Goal: Task Accomplishment & Management: Use online tool/utility

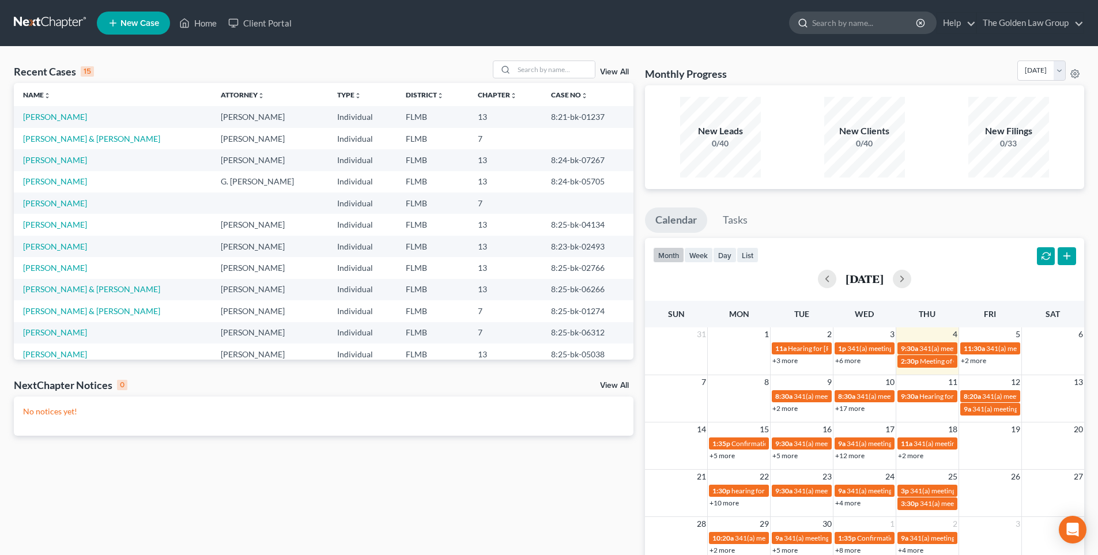
click at [859, 22] on input "search" at bounding box center [864, 22] width 105 height 21
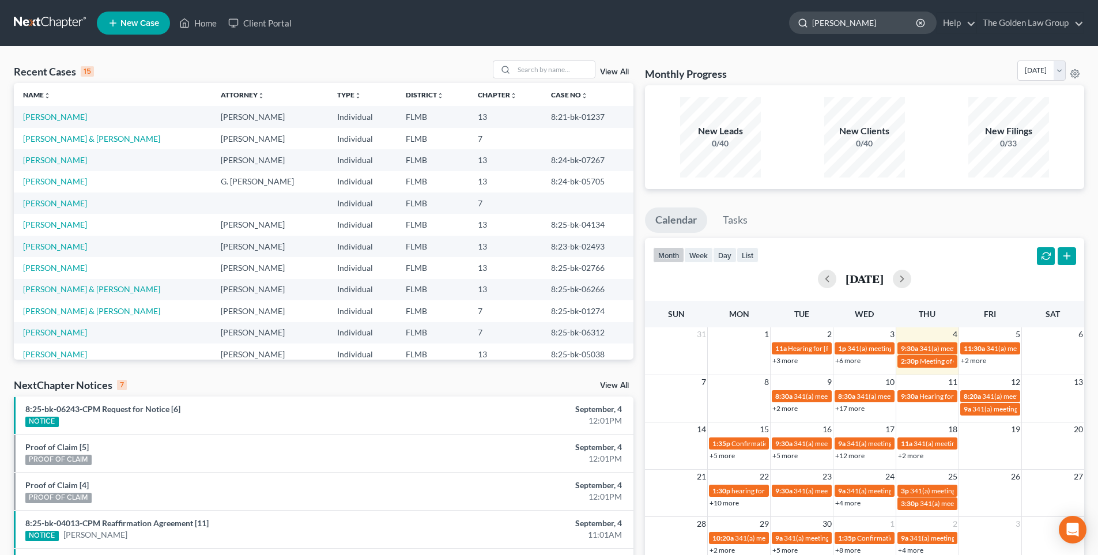
type input "[PERSON_NAME]"
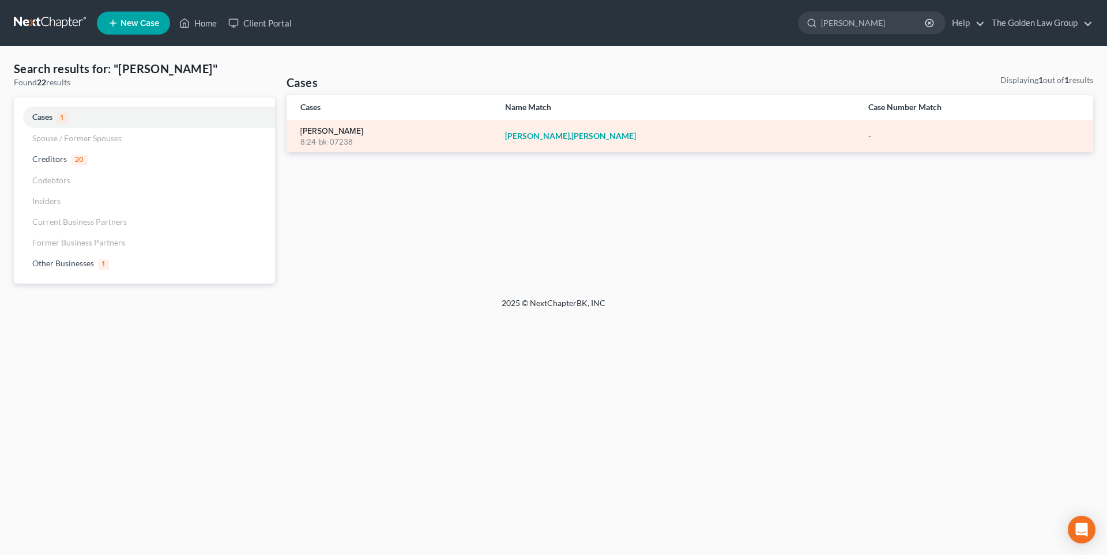
click at [345, 133] on link "[PERSON_NAME]" at bounding box center [331, 131] width 63 height 8
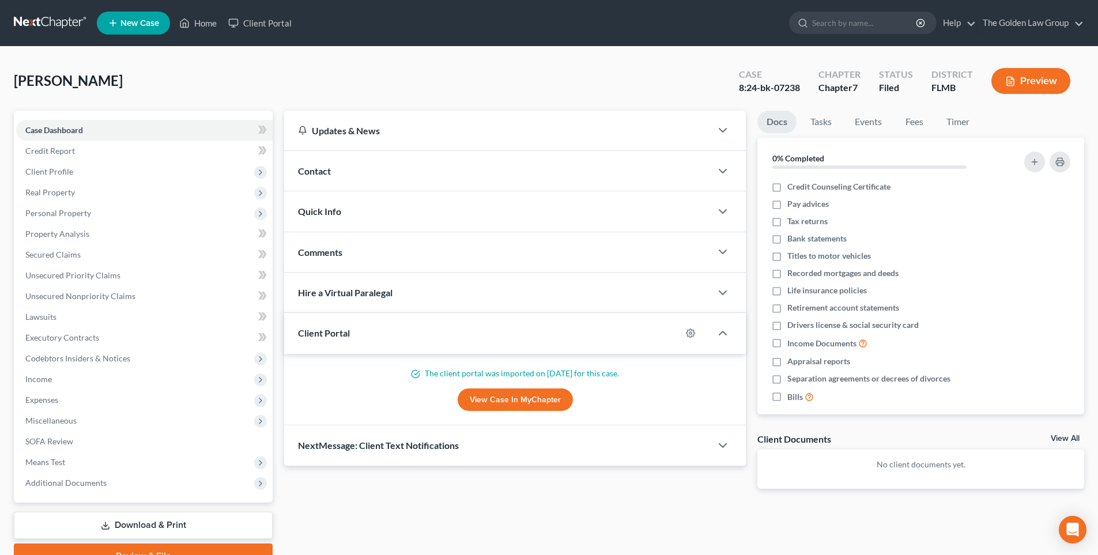
click at [1037, 80] on button "Preview" at bounding box center [1030, 81] width 79 height 26
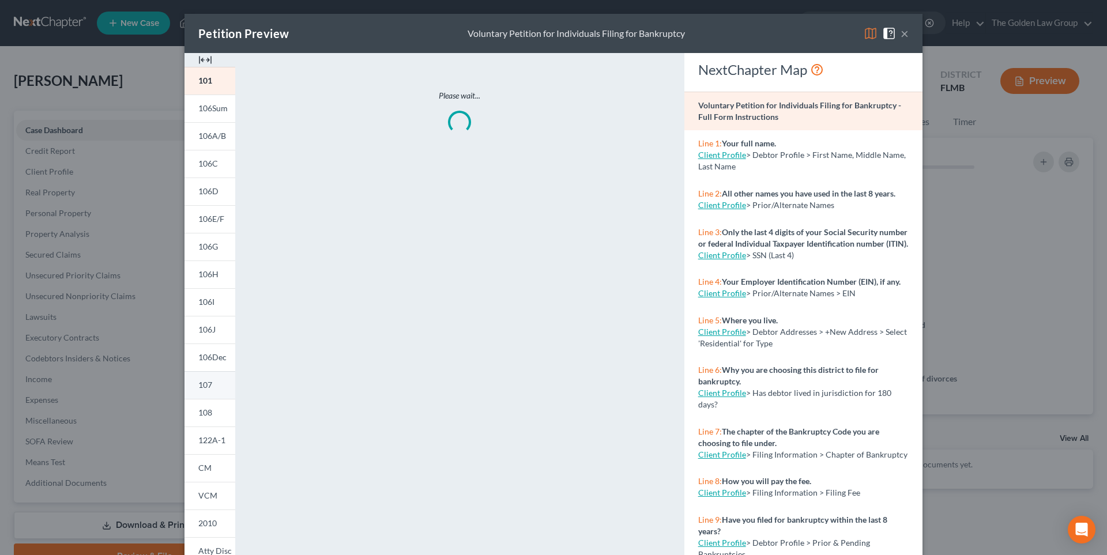
scroll to position [84, 0]
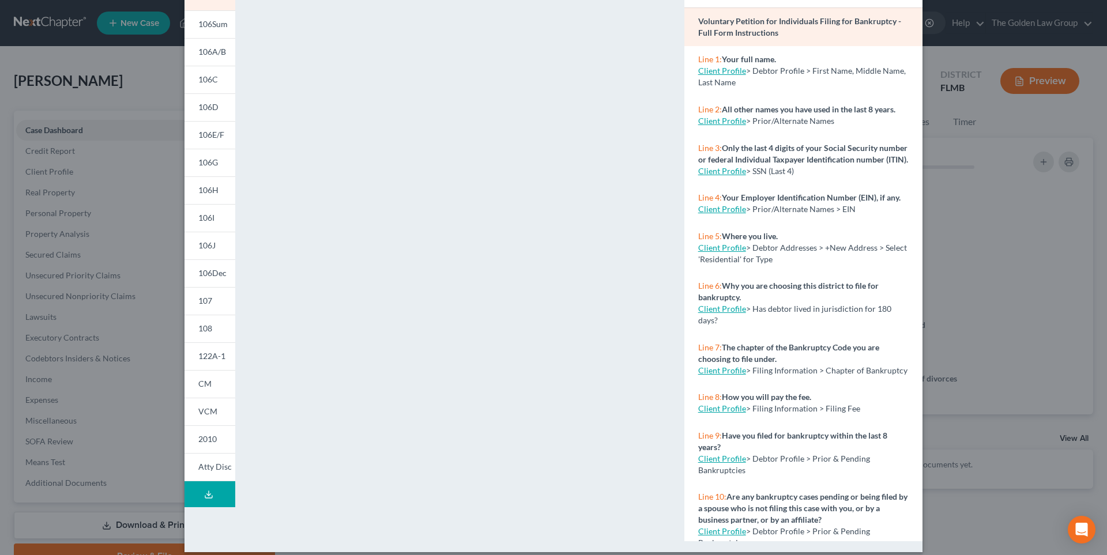
click at [204, 493] on icon at bounding box center [208, 494] width 9 height 9
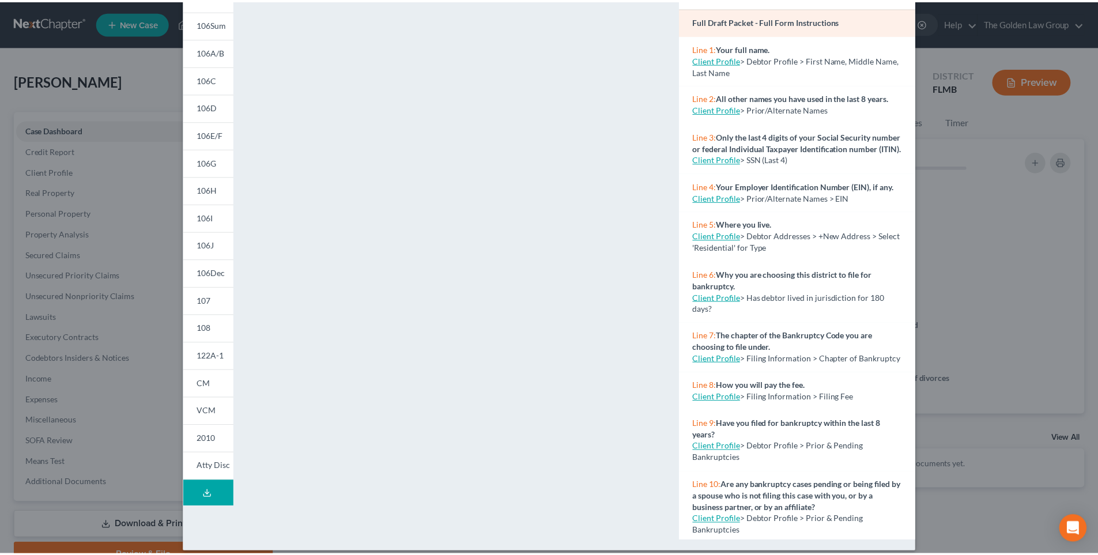
scroll to position [0, 0]
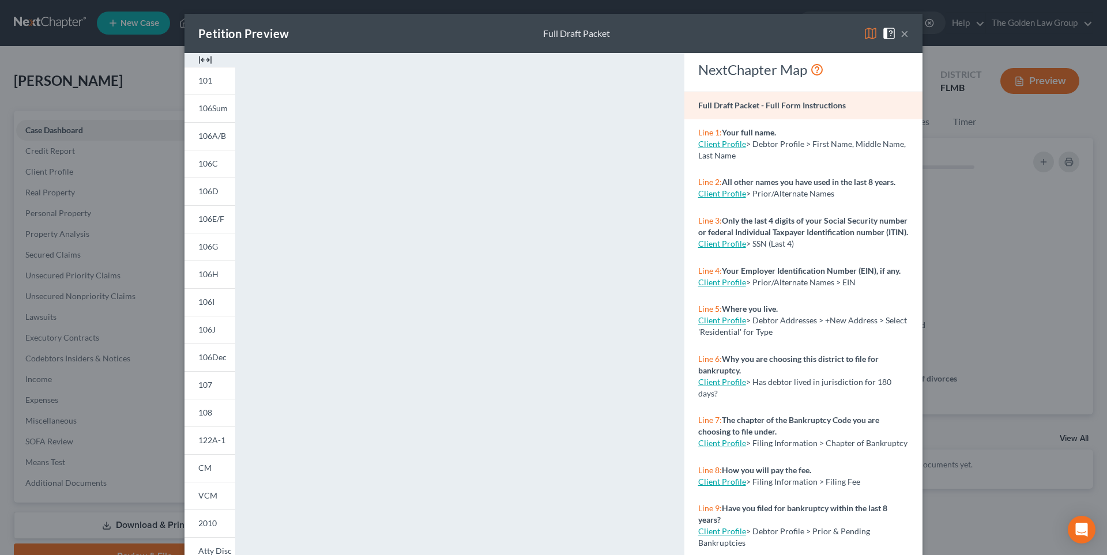
click at [900, 33] on button "×" at bounding box center [904, 34] width 8 height 14
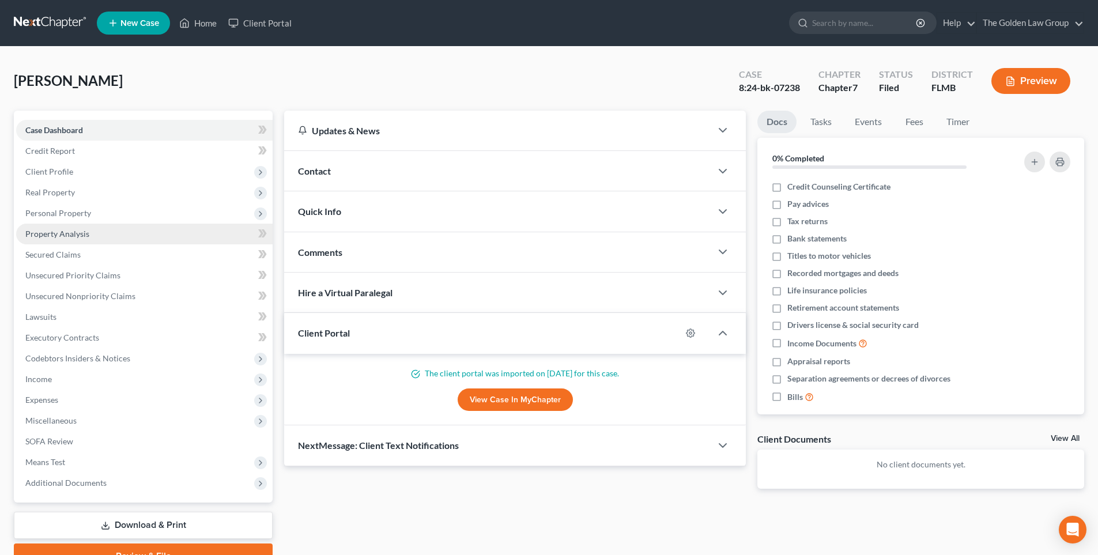
click at [86, 229] on span "Property Analysis" at bounding box center [57, 234] width 64 height 10
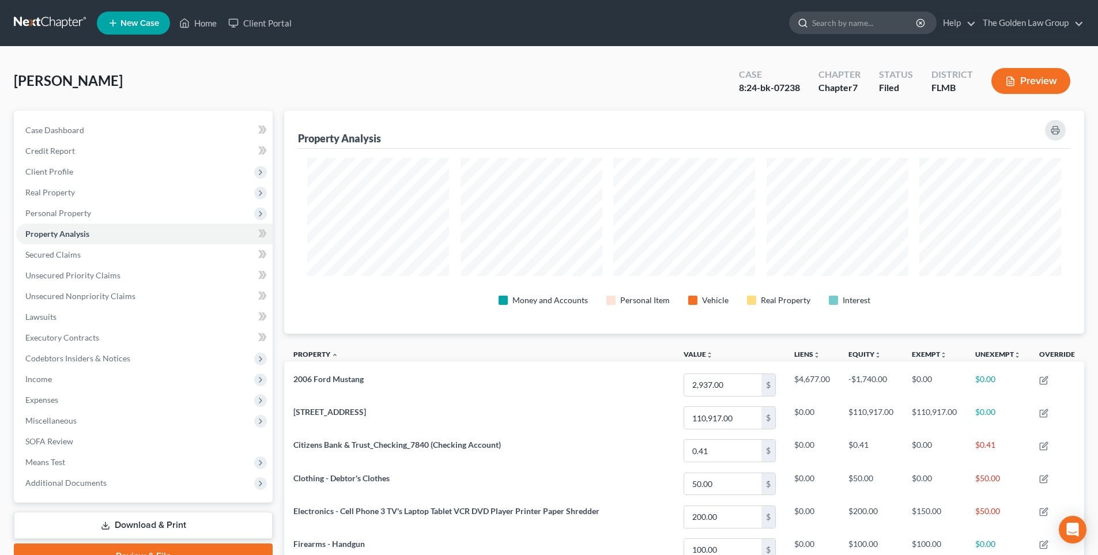
click at [843, 23] on input "search" at bounding box center [864, 22] width 105 height 21
type input "[PERSON_NAME]"
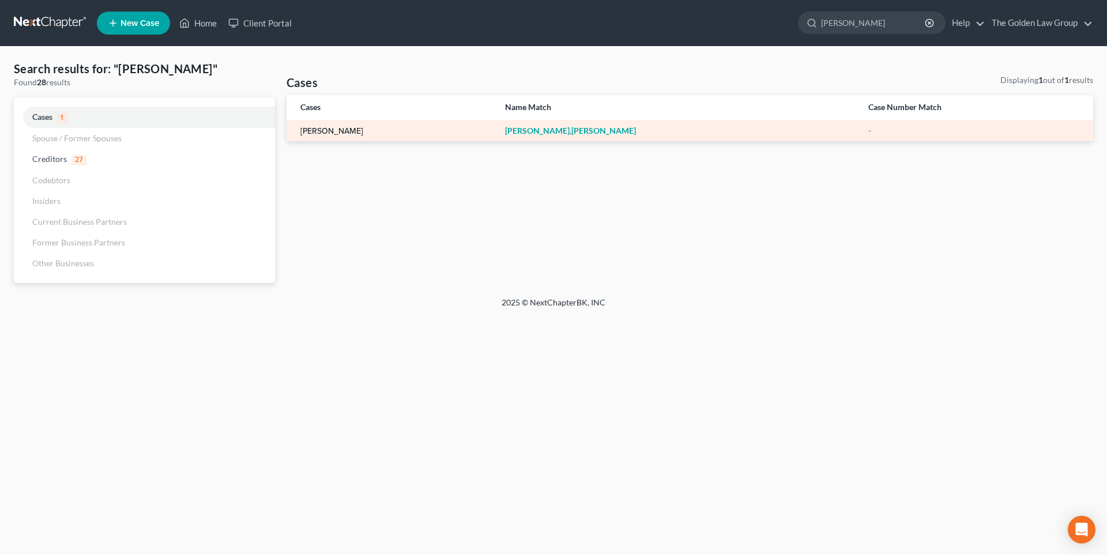
click at [339, 134] on link "[PERSON_NAME]" at bounding box center [331, 131] width 63 height 8
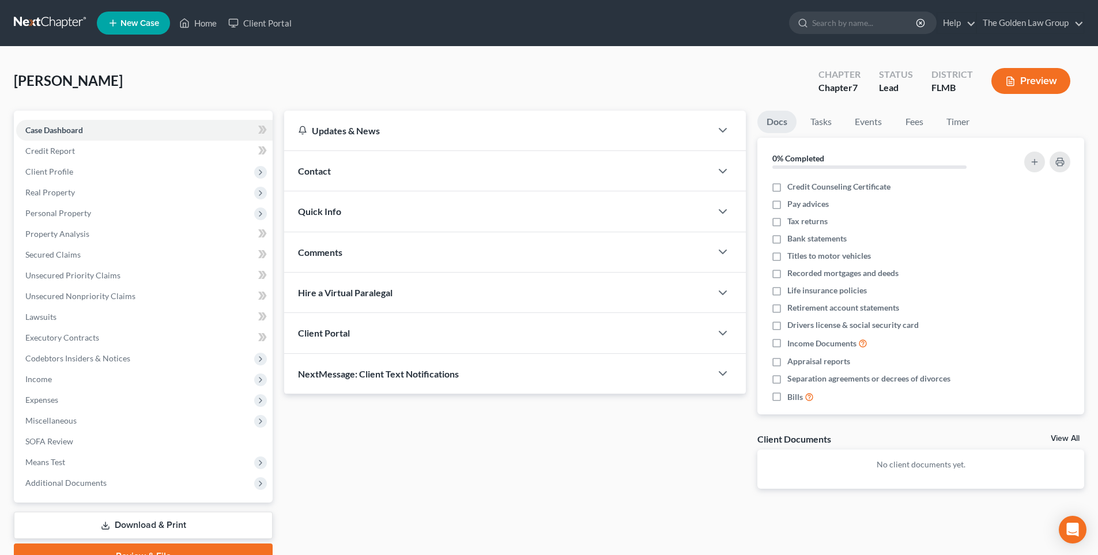
click at [1046, 80] on button "Preview" at bounding box center [1030, 81] width 79 height 26
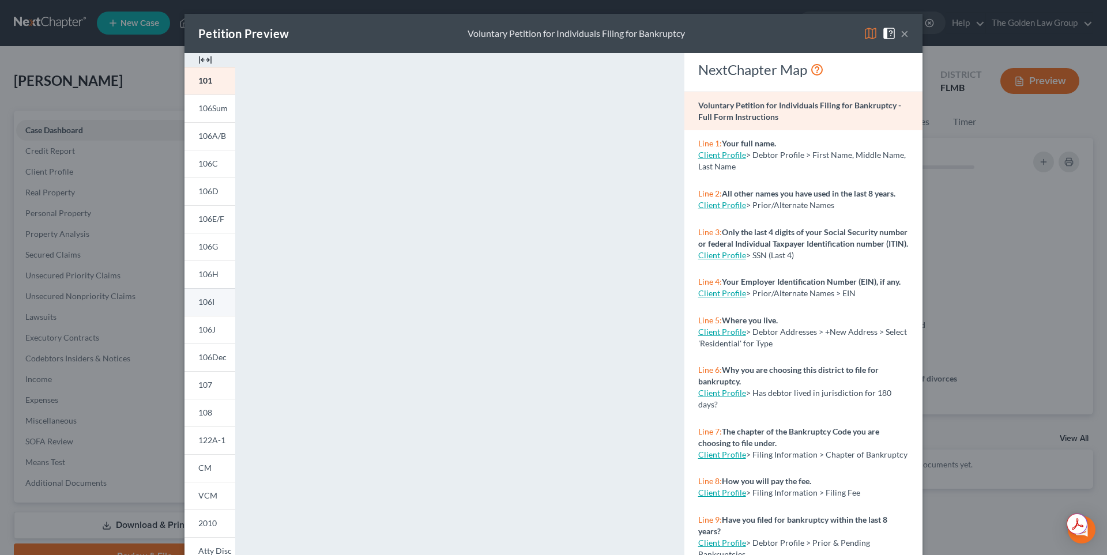
scroll to position [95, 0]
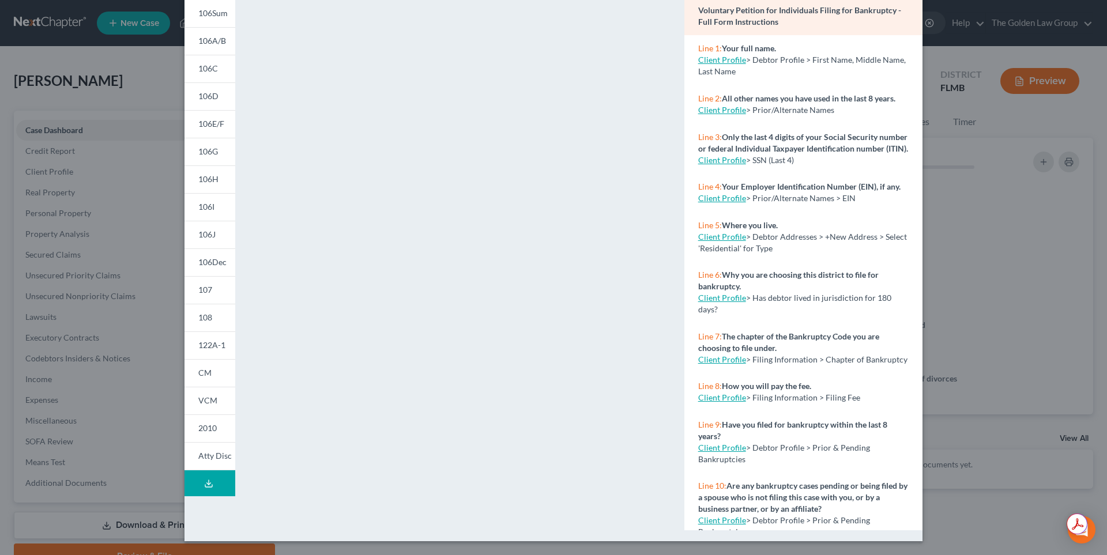
click at [204, 484] on icon at bounding box center [208, 483] width 9 height 9
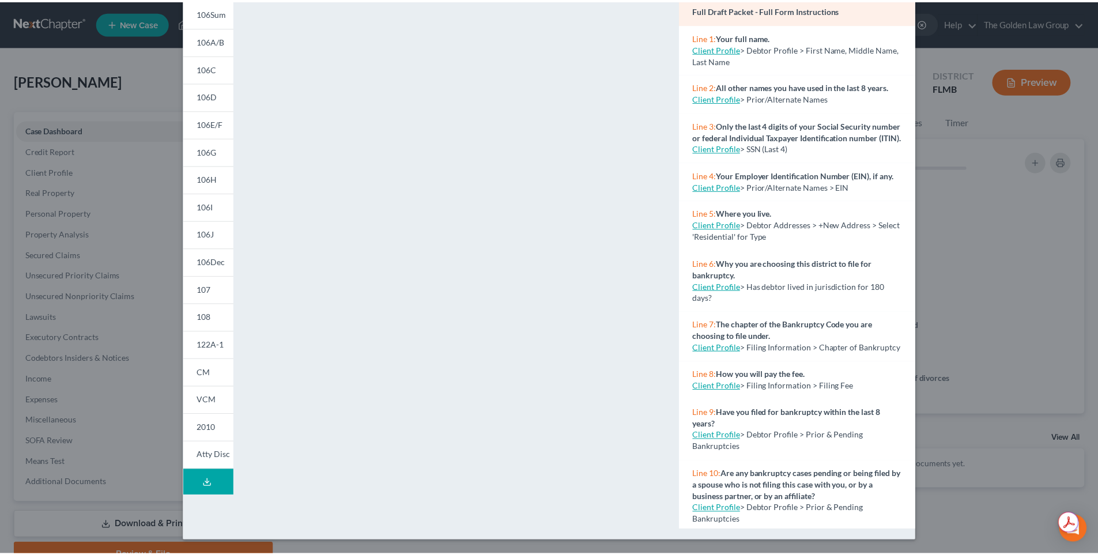
scroll to position [0, 0]
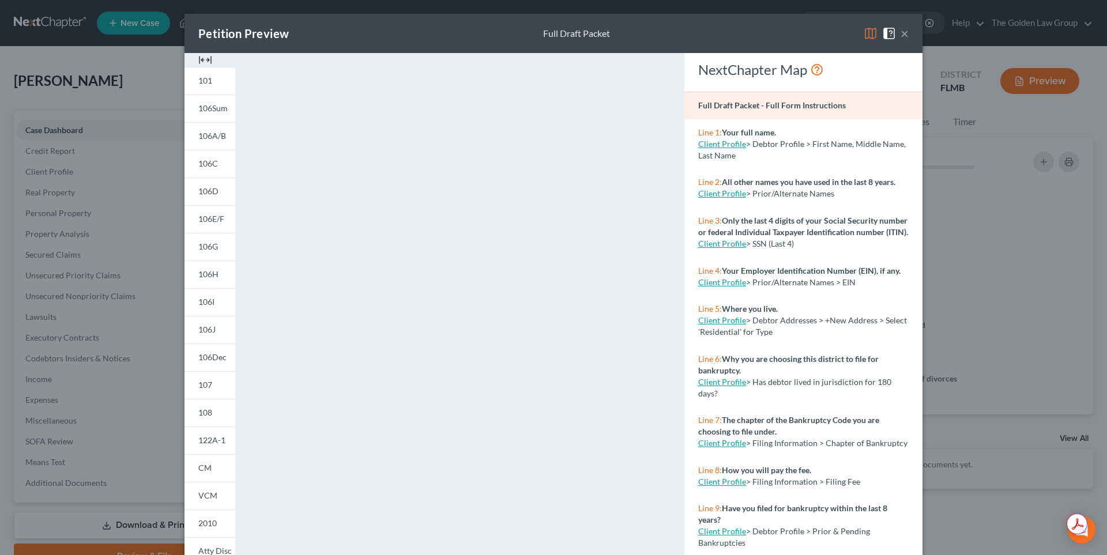
click at [900, 33] on button "×" at bounding box center [904, 34] width 8 height 14
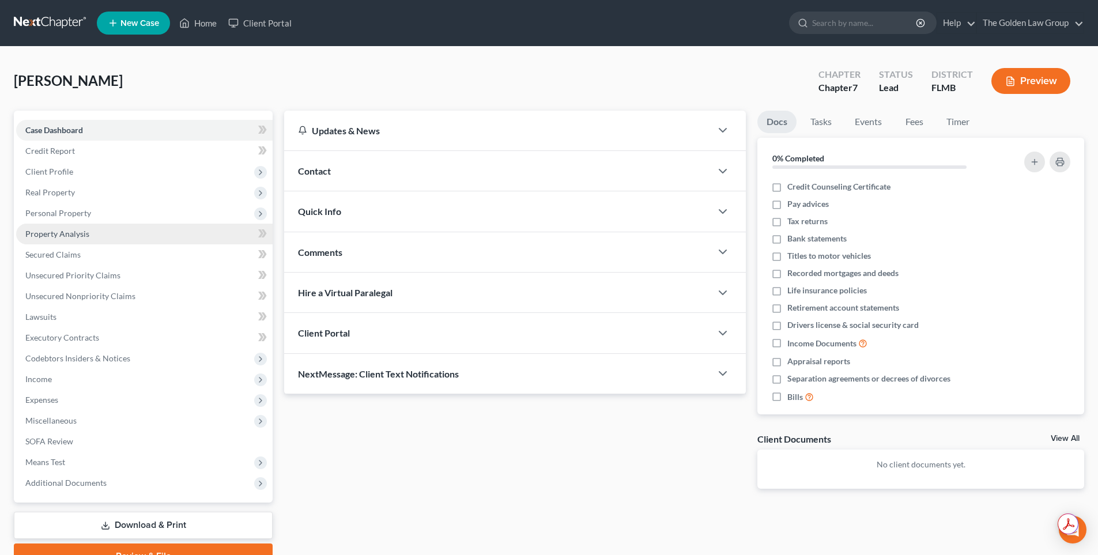
click at [52, 233] on span "Property Analysis" at bounding box center [57, 234] width 64 height 10
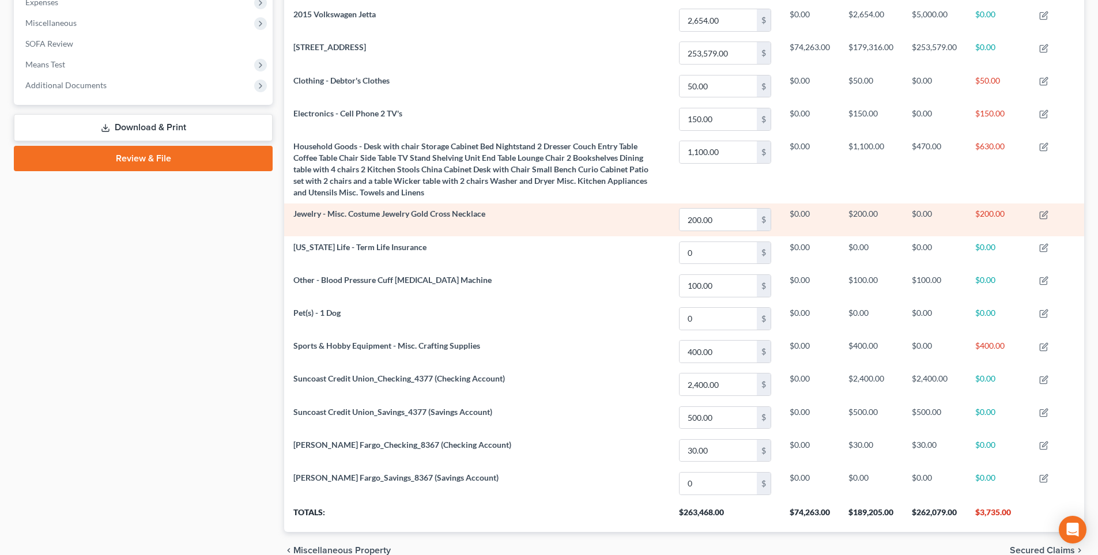
scroll to position [340, 0]
